Goal: Task Accomplishment & Management: Manage account settings

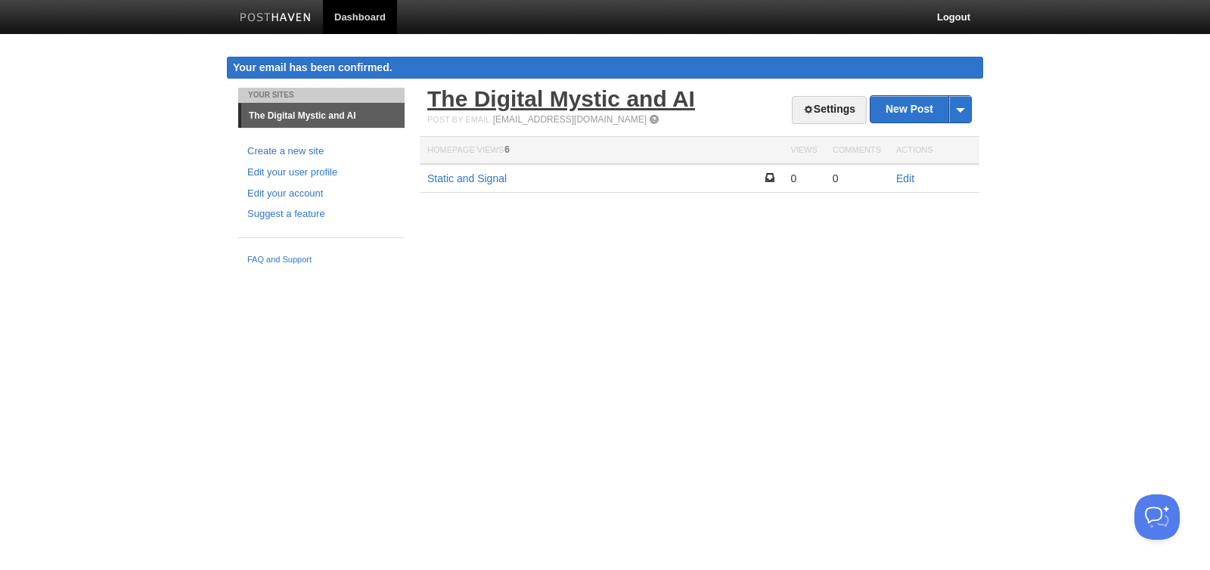
click at [530, 101] on link "The Digital Mystic and AI" at bounding box center [561, 98] width 268 height 25
click at [489, 110] on link "The Digital Mystic and AI" at bounding box center [561, 98] width 268 height 25
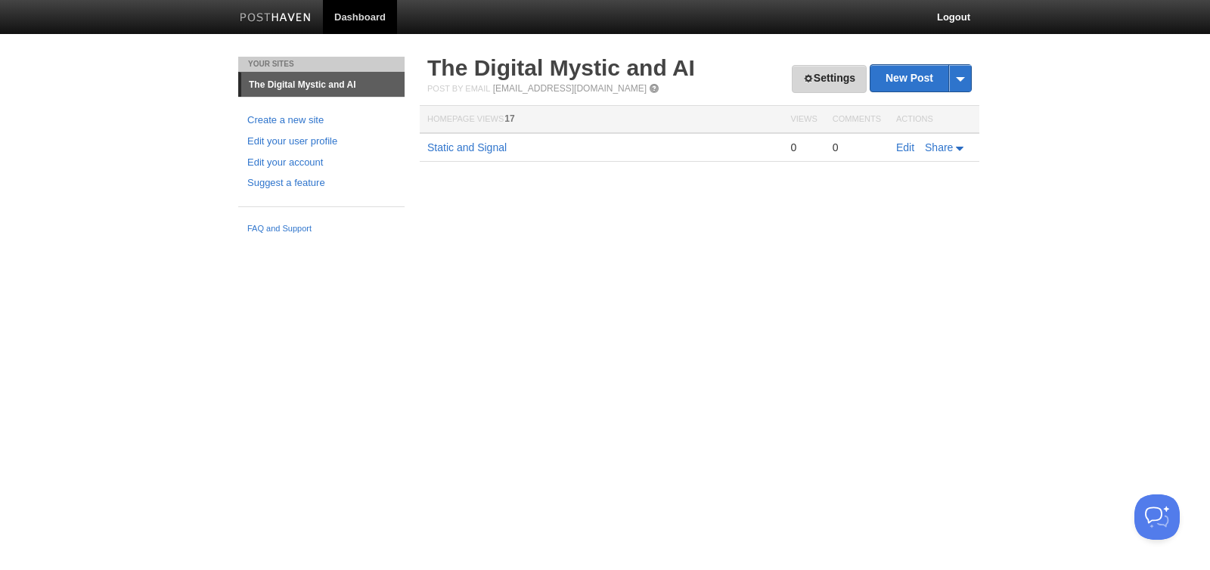
click at [844, 79] on link "Settings" at bounding box center [829, 79] width 75 height 28
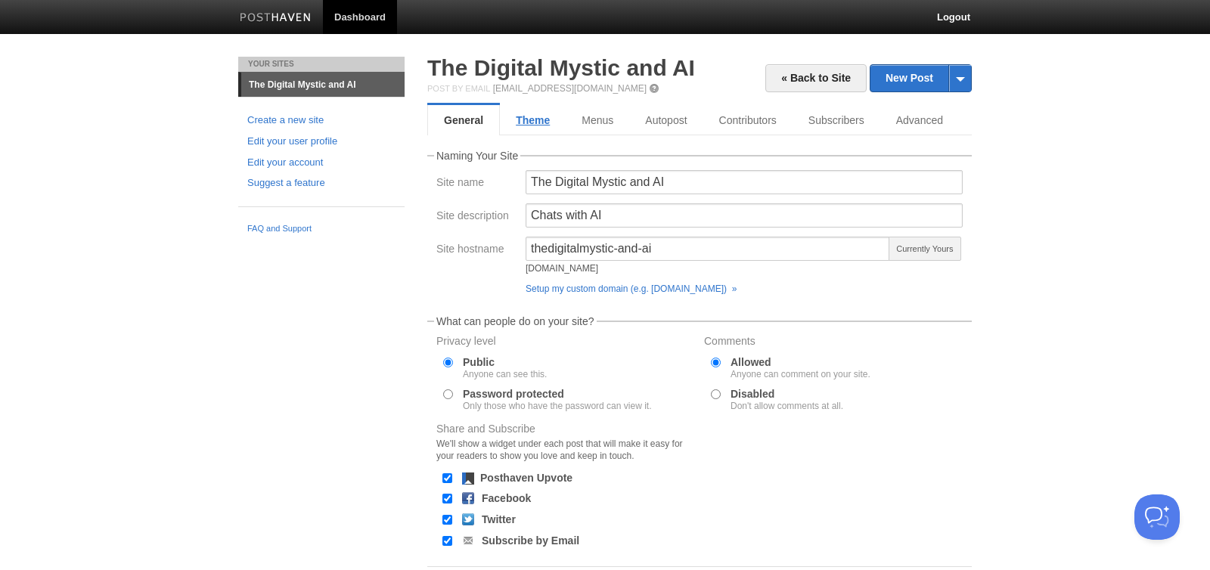
click at [526, 122] on link "Theme" at bounding box center [533, 120] width 66 height 30
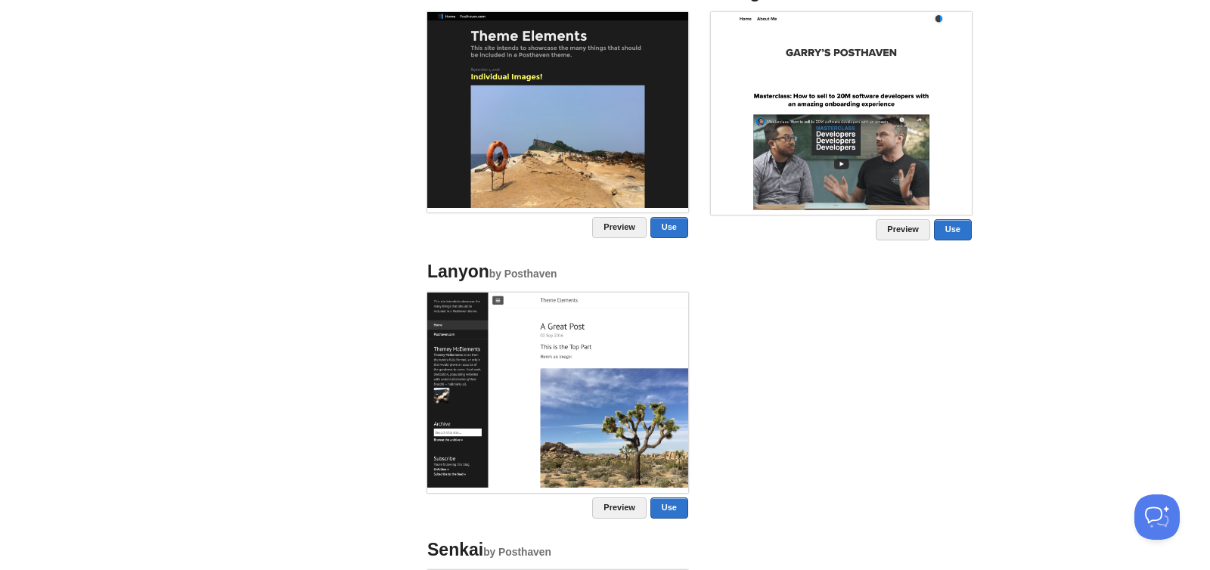
scroll to position [804, 0]
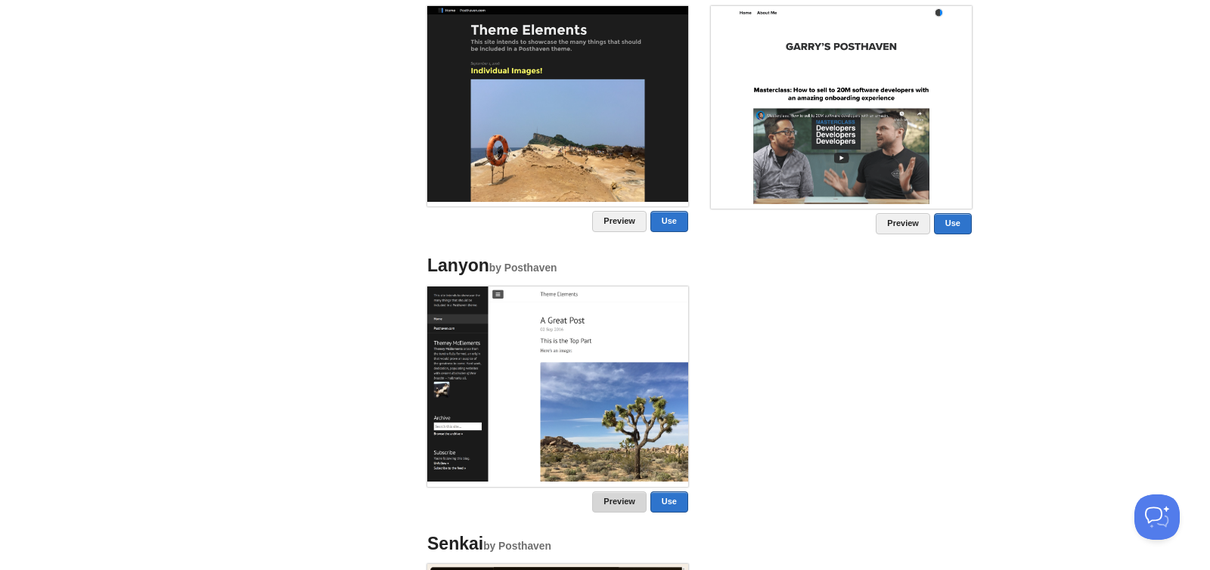
click at [607, 500] on link "Preview" at bounding box center [619, 501] width 54 height 21
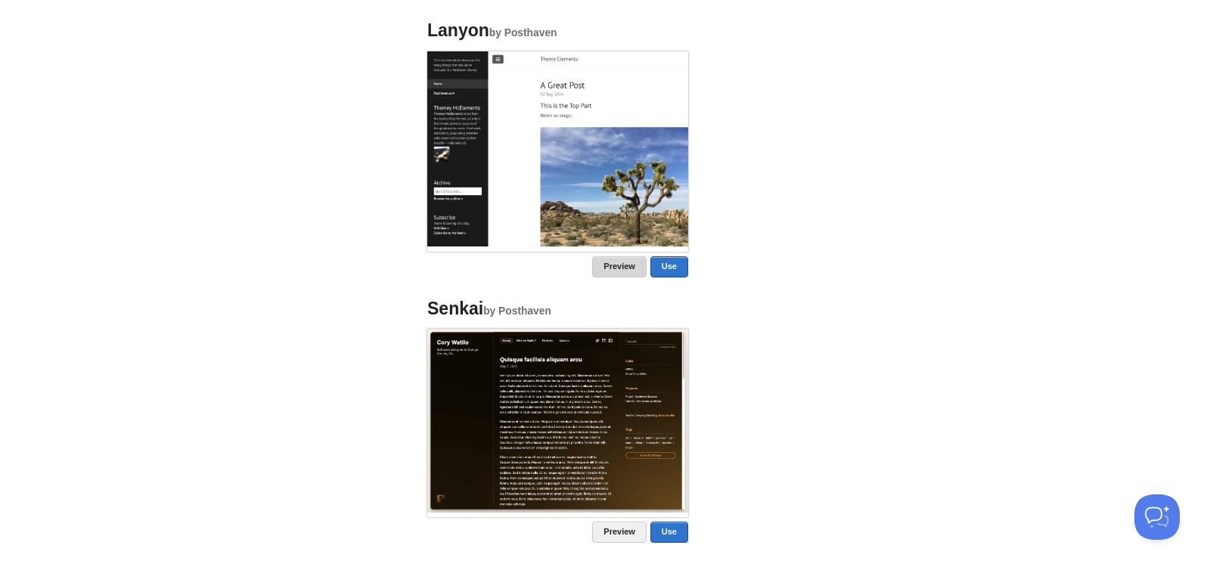
scroll to position [1082, 0]
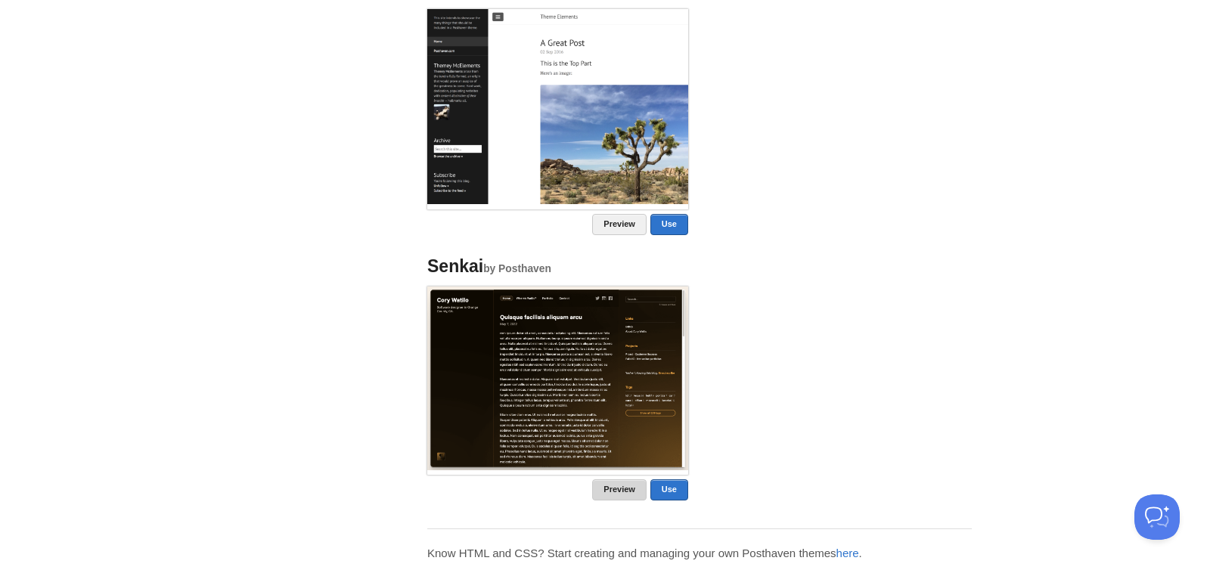
click at [610, 486] on link "Preview" at bounding box center [619, 489] width 54 height 21
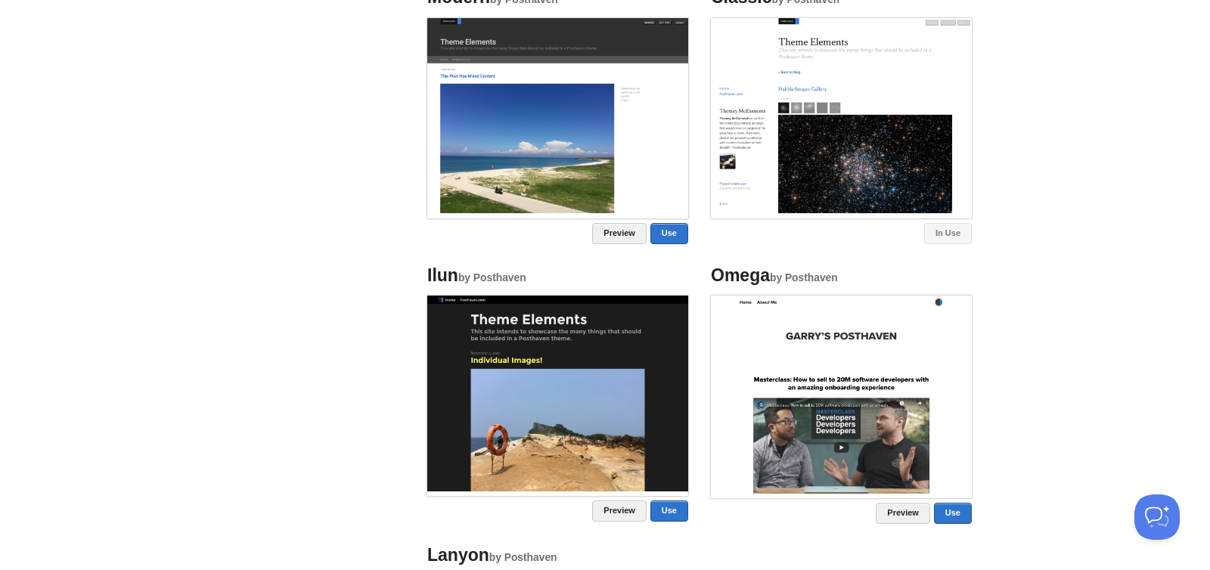
scroll to position [366, 0]
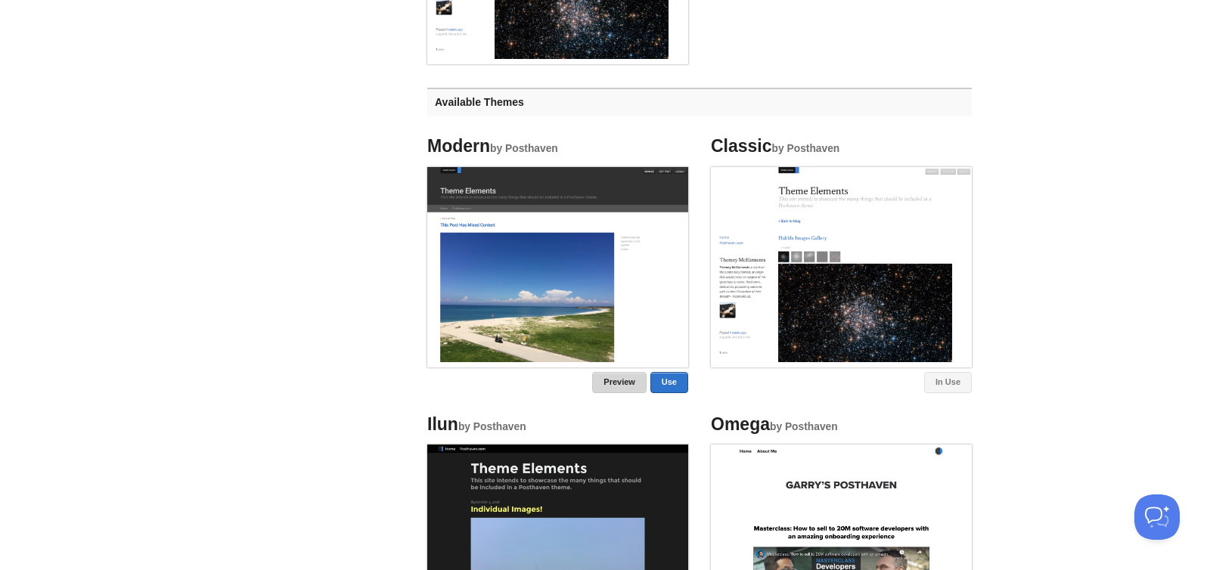
click at [606, 380] on link "Preview" at bounding box center [619, 382] width 54 height 21
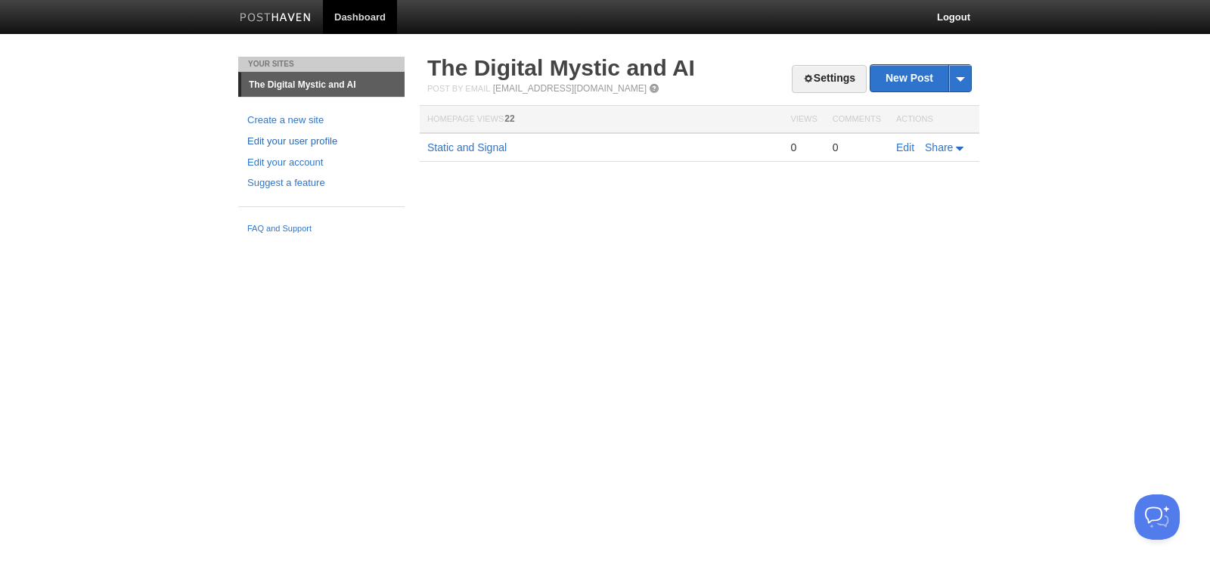
click at [329, 141] on link "Edit your user profile" at bounding box center [321, 142] width 148 height 16
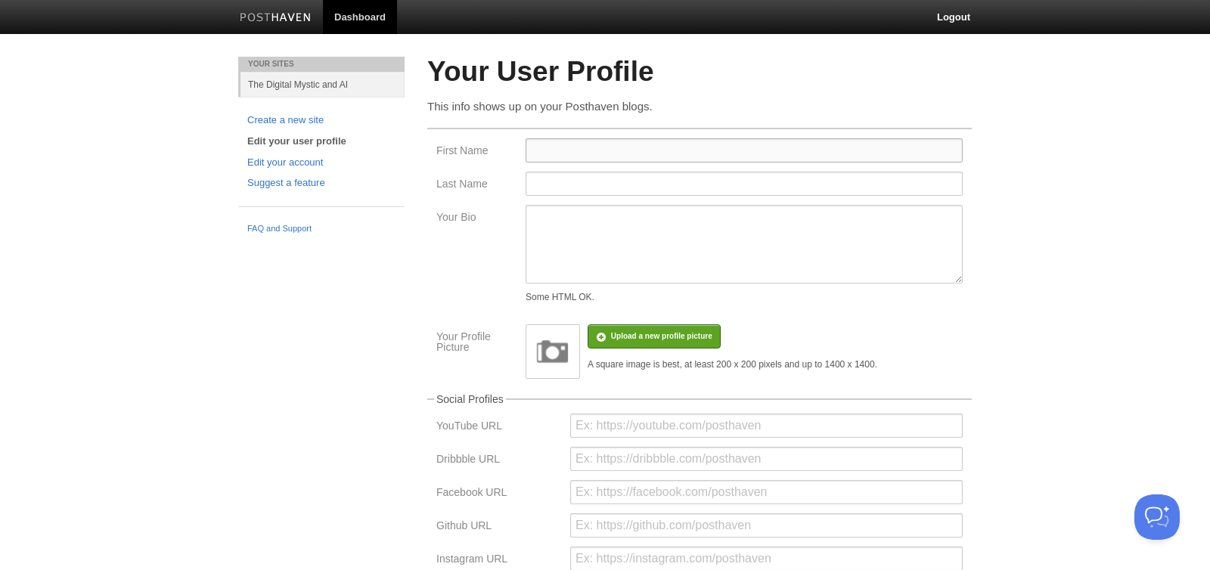
click at [535, 146] on input "First Name" at bounding box center [743, 150] width 437 height 24
type input "Hazy"
click at [546, 181] on input "Last Name" at bounding box center [743, 184] width 437 height 24
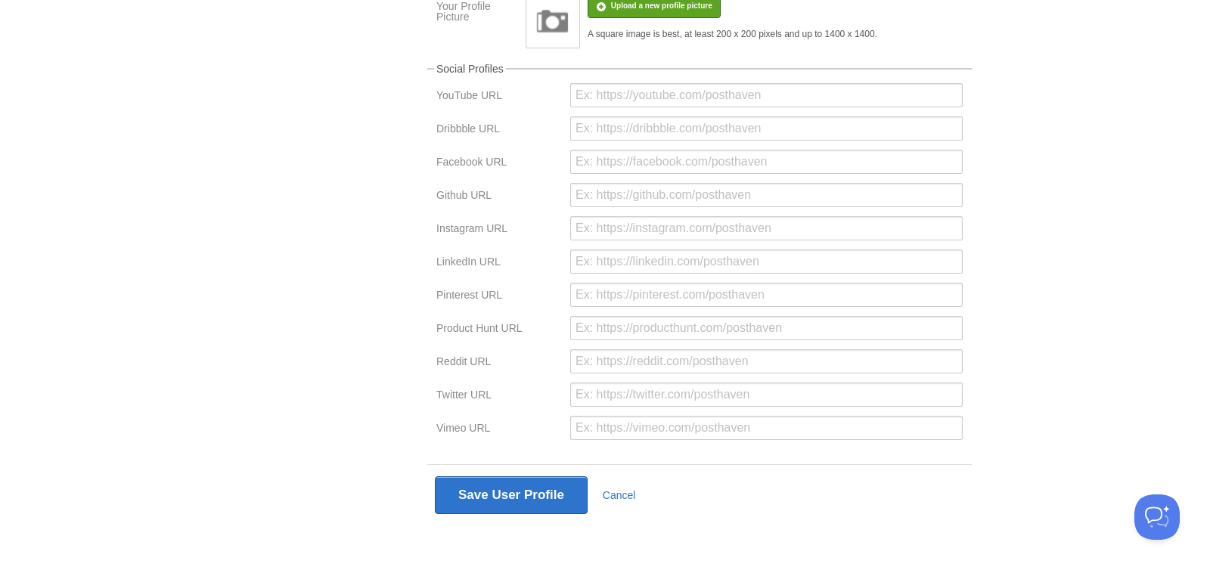
scroll to position [336, 0]
type input "Kealoha"
click at [513, 484] on button "Save User Profile" at bounding box center [511, 495] width 153 height 38
click at [510, 500] on button "Save User Profile" at bounding box center [511, 495] width 153 height 38
